Goal: Communication & Community: Answer question/provide support

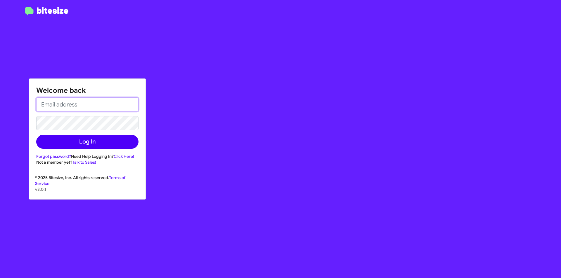
type input "[EMAIL_ADDRESS][DOMAIN_NAME]"
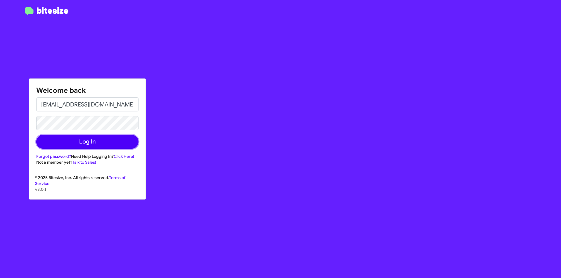
click at [87, 139] on button "Log In" at bounding box center [87, 142] width 102 height 14
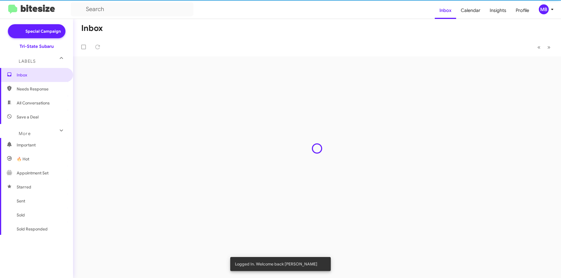
click at [93, 145] on div "Inbox « Previous » Next" at bounding box center [317, 148] width 488 height 259
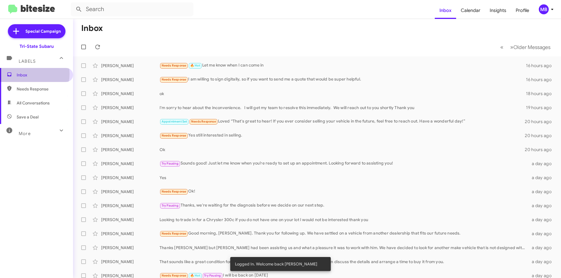
click at [25, 74] on span "Inbox" at bounding box center [42, 75] width 50 height 6
click at [194, 62] on div "[PERSON_NAME] Needs Response 🔥 Hot Let me know when I can come in 16 hours ago" at bounding box center [317, 66] width 478 height 12
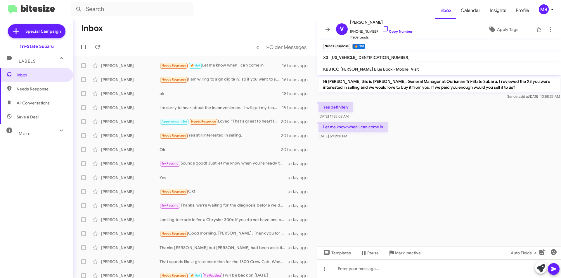
drag, startPoint x: 397, startPoint y: 29, endPoint x: 449, endPoint y: 1, distance: 58.4
click at [398, 27] on span "[PHONE_NUMBER] Copy Number" at bounding box center [381, 30] width 62 height 9
drag, startPoint x: 397, startPoint y: 30, endPoint x: 522, endPoint y: 23, distance: 125.2
click at [398, 30] on link "Copy Number" at bounding box center [397, 31] width 31 height 4
copy link "u"
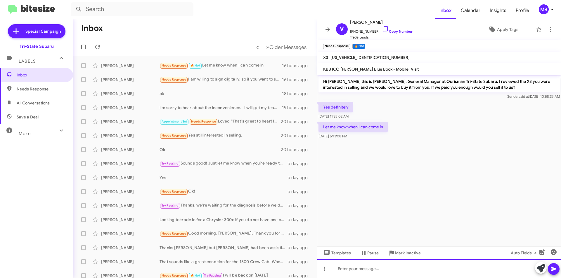
click at [338, 273] on div at bounding box center [438, 269] width 243 height 19
click at [551, 267] on icon at bounding box center [553, 269] width 7 height 7
drag, startPoint x: 365, startPoint y: 195, endPoint x: 368, endPoint y: 198, distance: 4.2
click at [368, 197] on cdk-virtual-scroll-viewport "Hi [PERSON_NAME] this is [PERSON_NAME], General Manager at Ourisman Tri-State S…" at bounding box center [438, 160] width 243 height 171
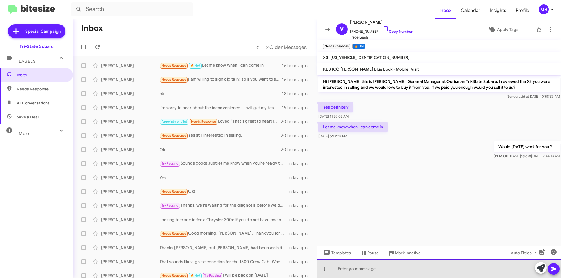
click at [393, 270] on div at bounding box center [438, 269] width 243 height 19
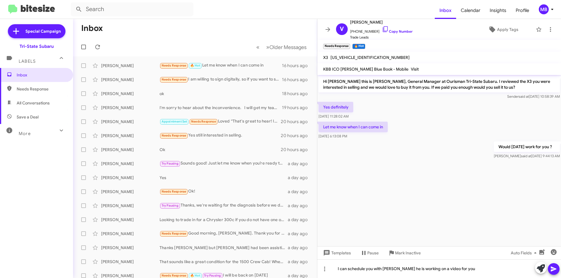
drag, startPoint x: 552, startPoint y: 269, endPoint x: 538, endPoint y: 265, distance: 14.2
click at [551, 268] on icon at bounding box center [553, 269] width 6 height 5
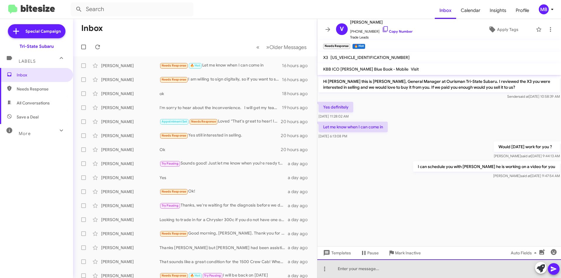
click at [402, 266] on div at bounding box center [438, 269] width 243 height 19
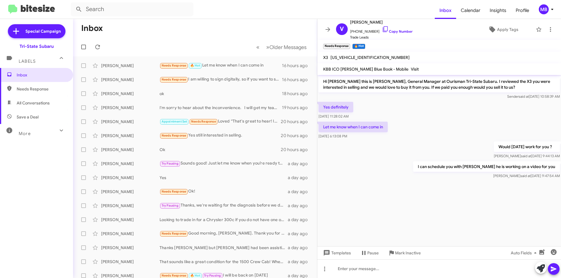
click at [48, 91] on span "Needs Response" at bounding box center [42, 89] width 50 height 6
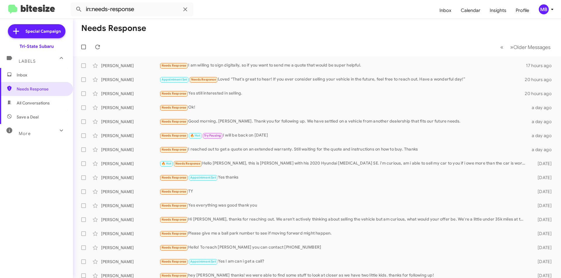
click at [53, 104] on span "All Conversations" at bounding box center [36, 103] width 73 height 14
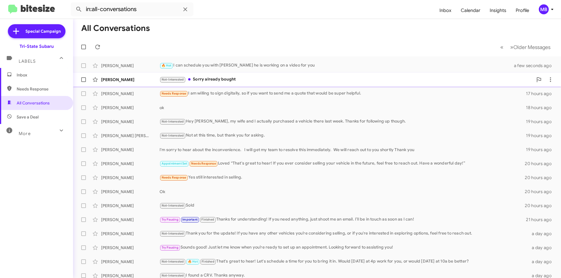
click at [126, 81] on div "[PERSON_NAME]" at bounding box center [130, 80] width 58 height 6
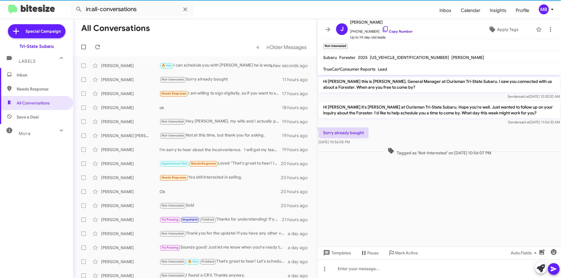
click at [52, 118] on span "Save a Deal" at bounding box center [36, 117] width 73 height 14
type input "in:not-interested"
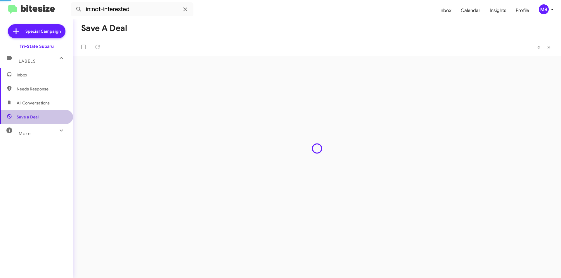
click at [52, 118] on span "Save a Deal" at bounding box center [36, 117] width 73 height 14
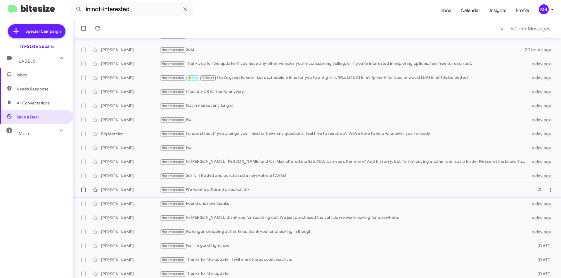
scroll to position [61, 0]
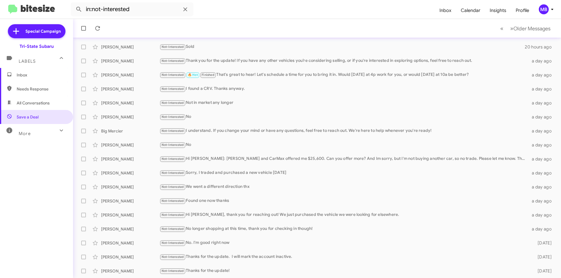
click at [58, 190] on div "Inbox Needs Response All Conversations Save a Deal More Important 🔥 Hot Appoint…" at bounding box center [36, 151] width 73 height 167
click at [48, 74] on span "Inbox" at bounding box center [42, 75] width 50 height 6
